Goal: Obtain resource: Obtain resource

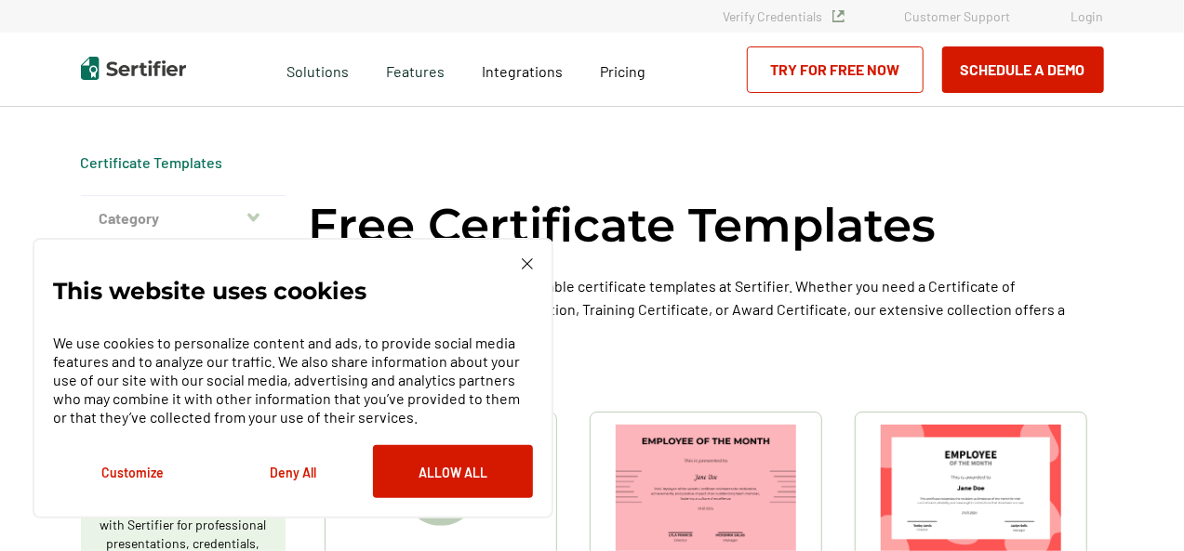
click at [1183, 47] on div "Request A Demo Let us present you the full experience of using Sertifier as you…" at bounding box center [592, 70] width 1184 height 74
click at [527, 261] on img at bounding box center [527, 264] width 11 height 11
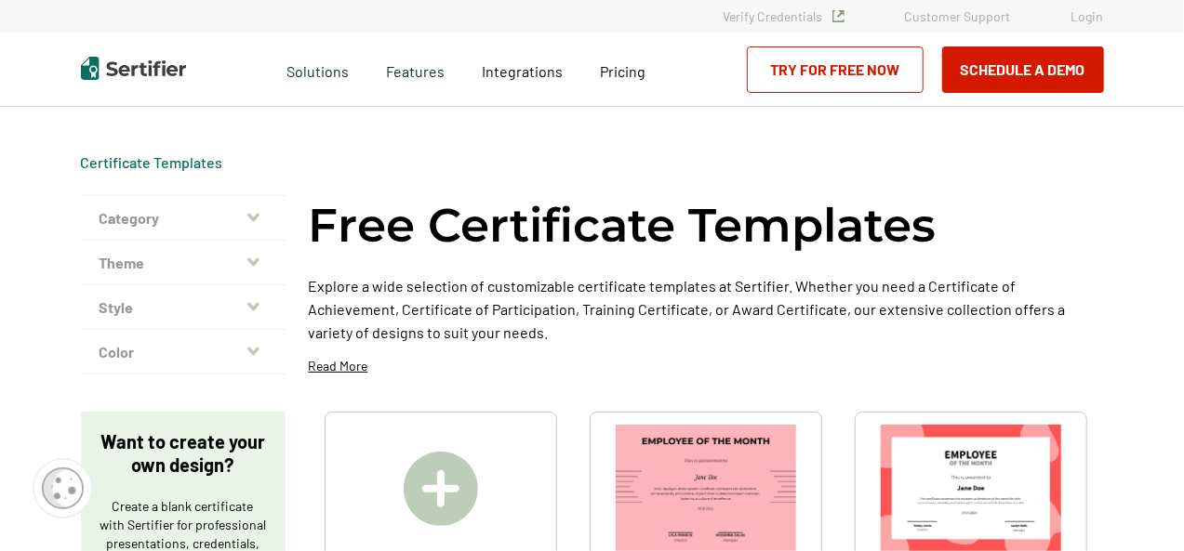
drag, startPoint x: 1183, startPoint y: 14, endPoint x: 1187, endPoint y: 30, distance: 16.5
click at [1183, 30] on html "Verify Credentials Customer Support Login Request A Demo Let us present you the…" at bounding box center [592, 275] width 1184 height 551
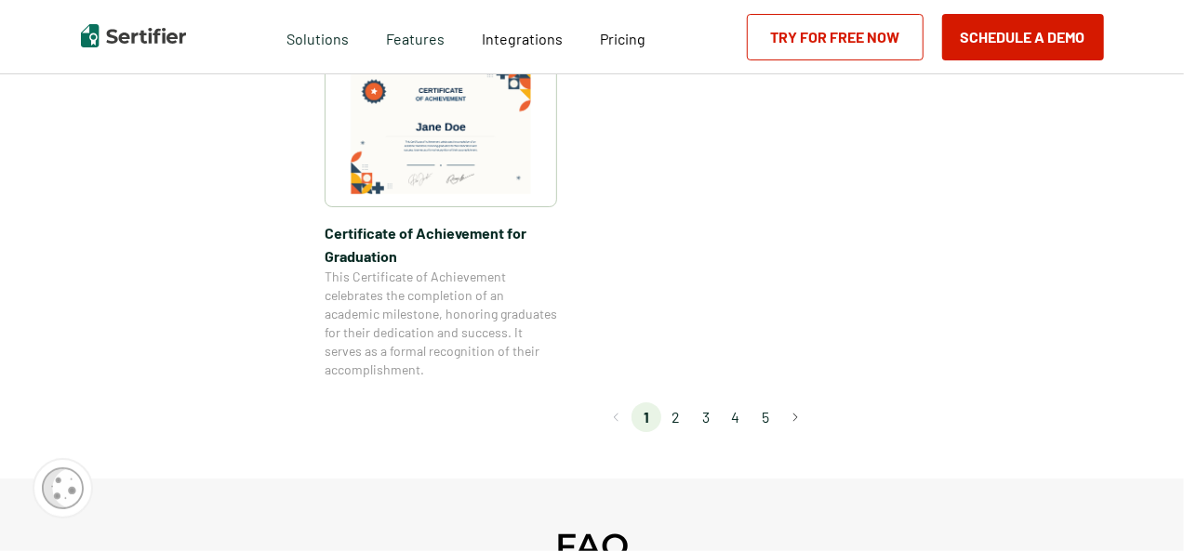
scroll to position [1916, 0]
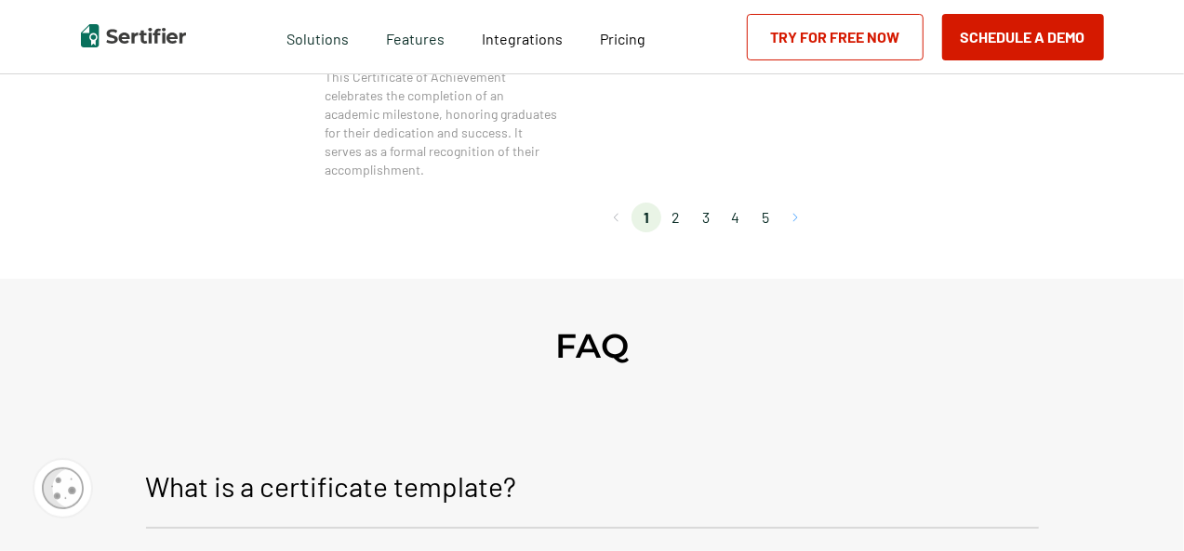
click at [801, 210] on button "Go to next page" at bounding box center [795, 218] width 30 height 30
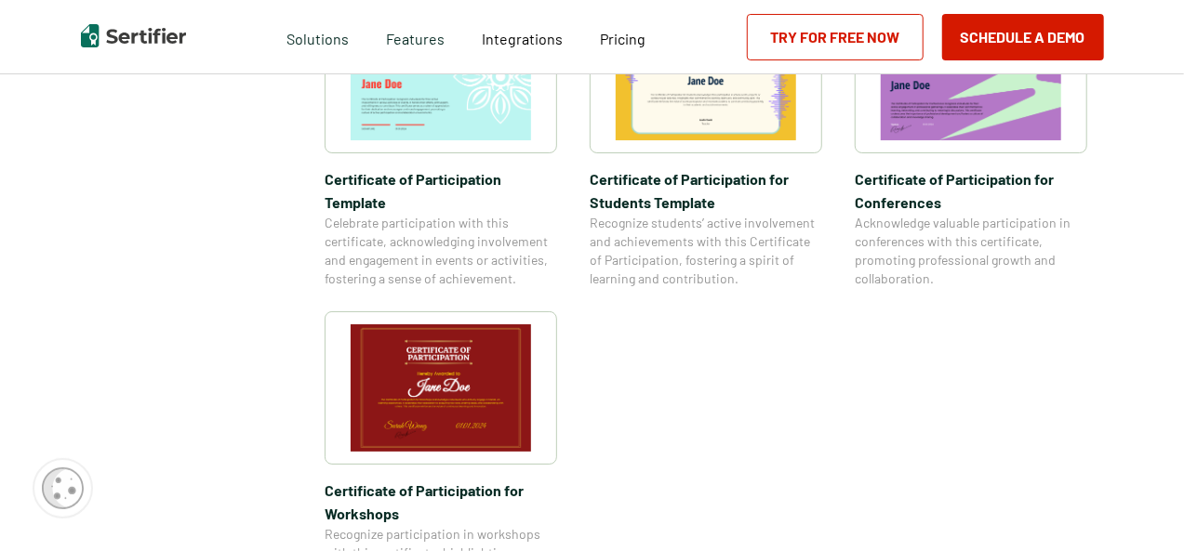
scroll to position [1584, 0]
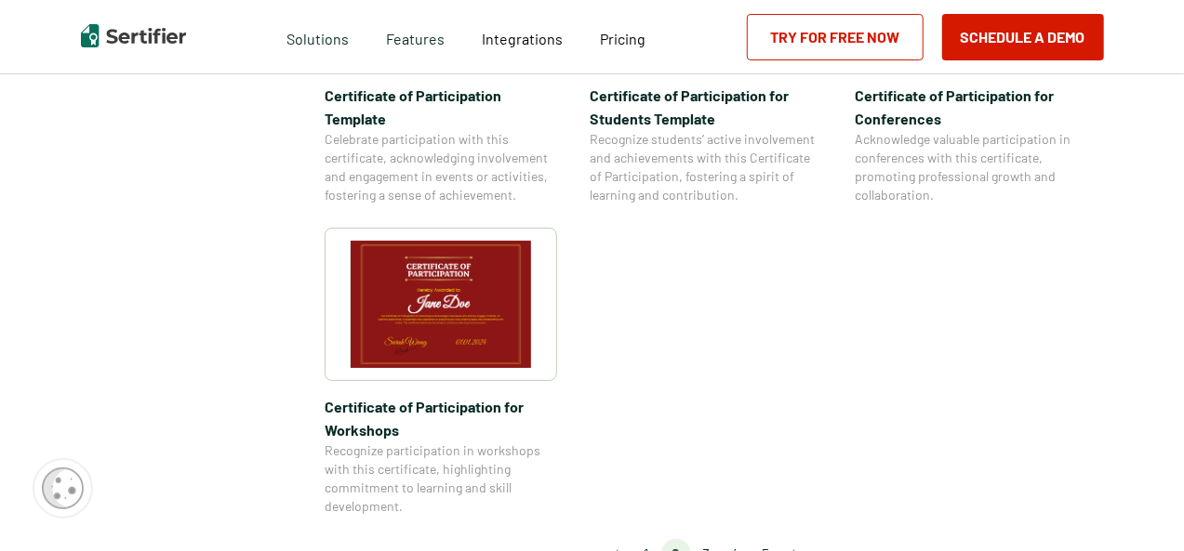
click at [710, 539] on li "3" at bounding box center [706, 554] width 30 height 30
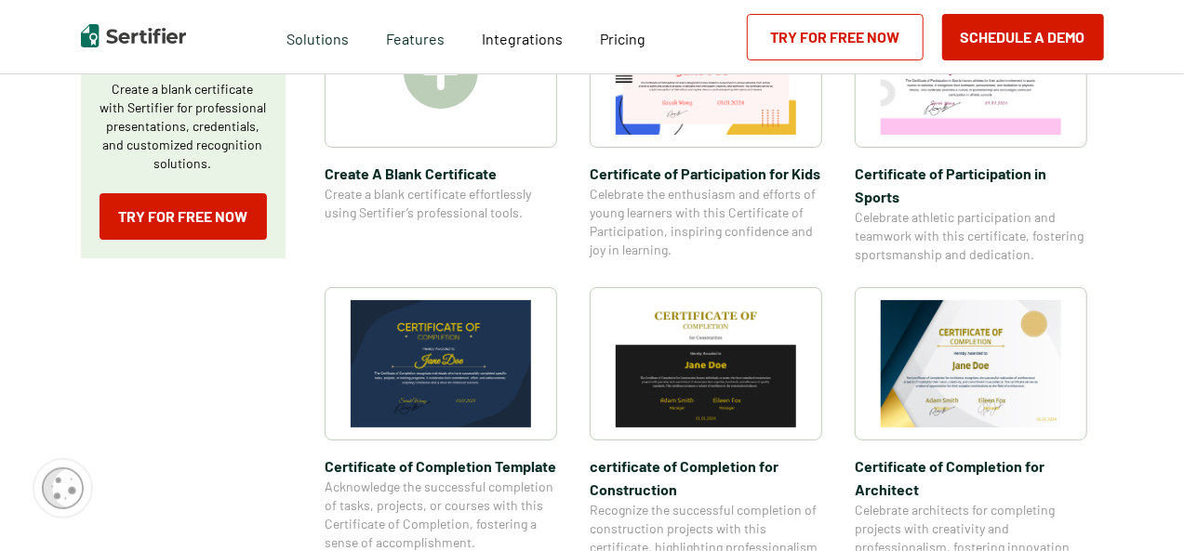
scroll to position [461, 0]
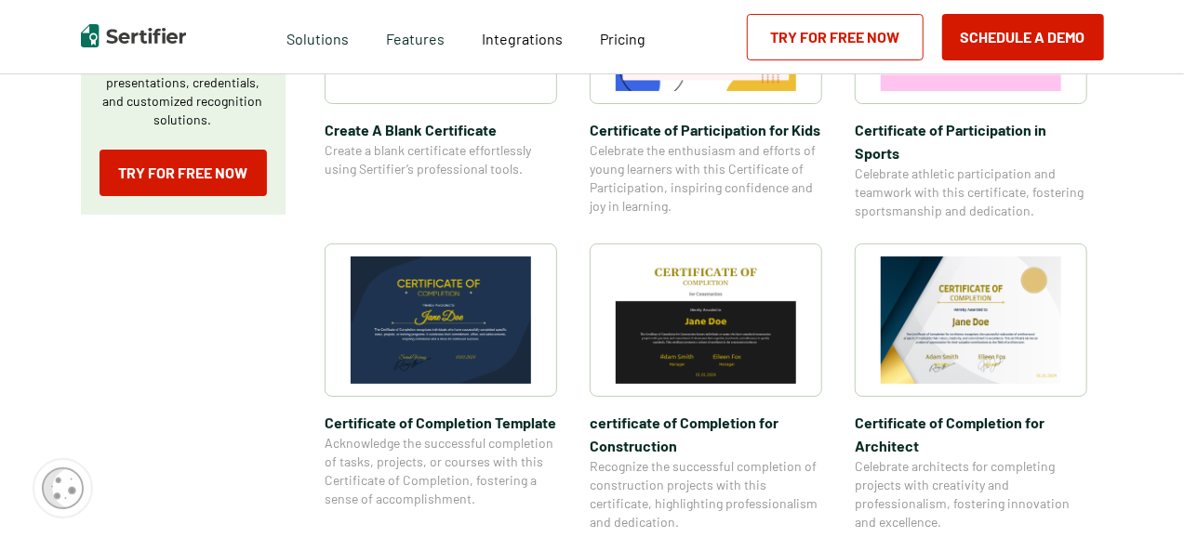
click at [453, 352] on img at bounding box center [441, 320] width 180 height 127
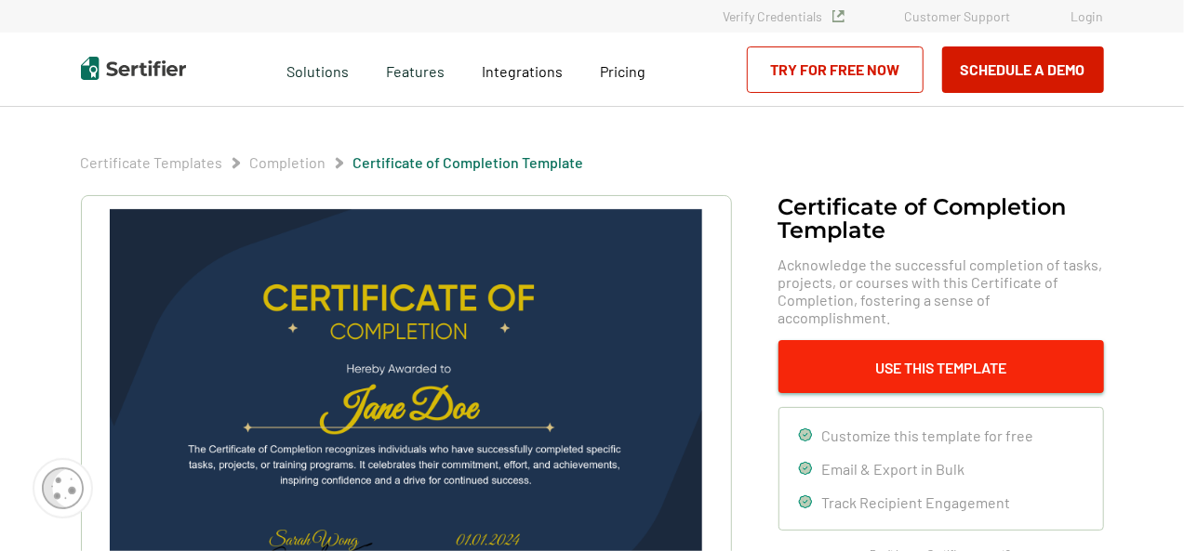
click at [962, 352] on button "Use This Template" at bounding box center [940, 366] width 325 height 53
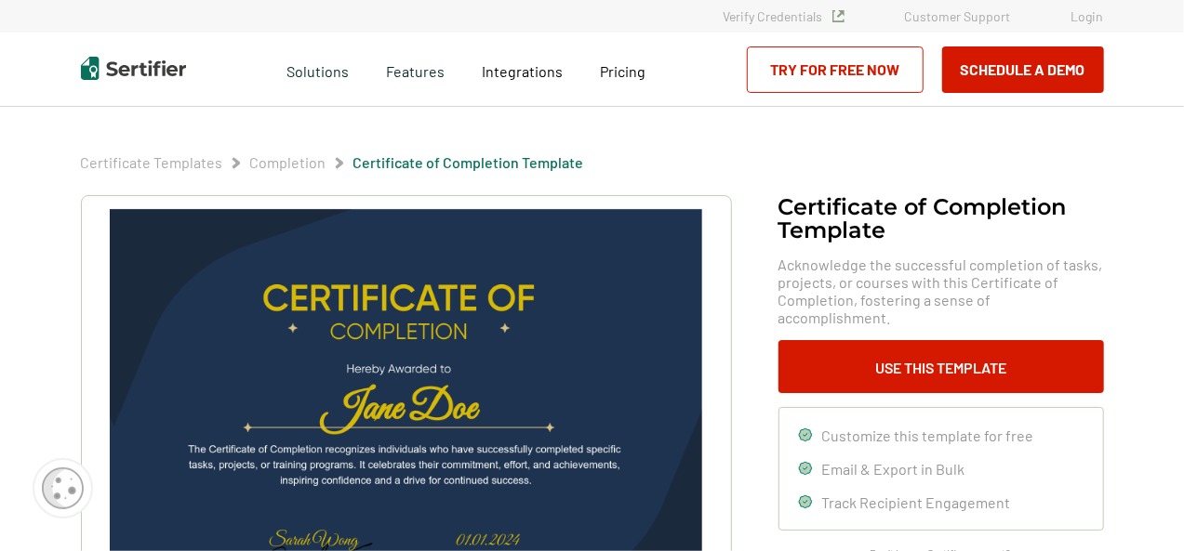
click at [855, 70] on link "Try for Free Now" at bounding box center [835, 69] width 177 height 46
